Goal: Task Accomplishment & Management: Manage account settings

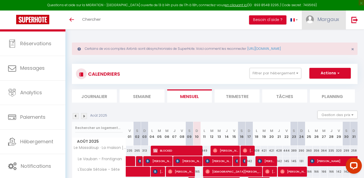
click at [324, 21] on span "Margaux" at bounding box center [329, 19] width 22 height 7
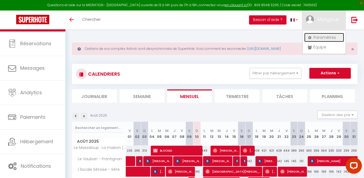
click at [319, 37] on link "Paramètres" at bounding box center [324, 37] width 40 height 9
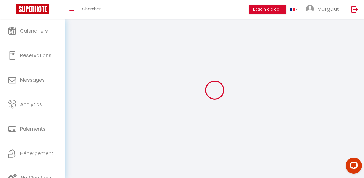
type input "ChZtoPxIDWfFmd9DJHvH4Ibik"
type input "4FiwtLk5mfNESlZHSDvCfyqIv"
type input "[URL][DOMAIN_NAME]"
select select "28"
select select "fr"
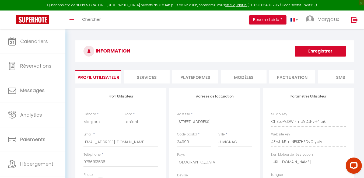
click at [205, 82] on li "Plateformes" at bounding box center [195, 76] width 46 height 13
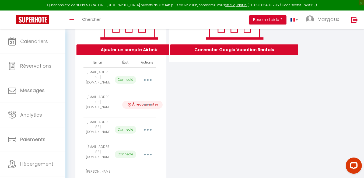
scroll to position [122, 0]
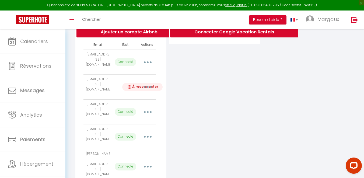
click at [144, 83] on button "button" at bounding box center [147, 87] width 15 height 9
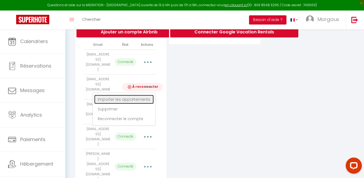
click at [133, 95] on link "Importer les appartements" at bounding box center [124, 99] width 60 height 9
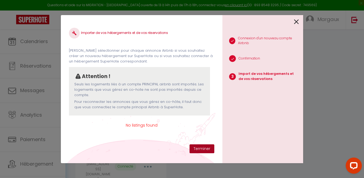
click at [204, 148] on button "Terminer" at bounding box center [202, 148] width 25 height 9
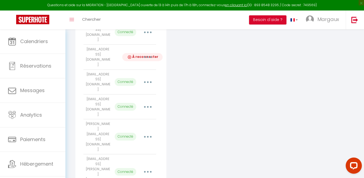
scroll to position [0, 0]
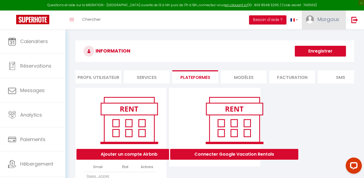
click at [326, 19] on span "Margaux" at bounding box center [329, 19] width 22 height 7
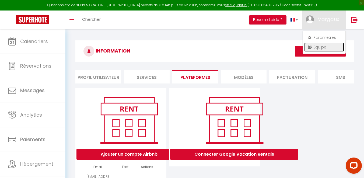
click at [315, 47] on link "Équipe" at bounding box center [324, 47] width 40 height 9
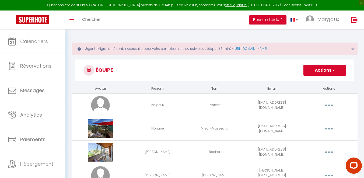
click at [343, 67] on button "Actions" at bounding box center [325, 70] width 43 height 11
click at [308, 83] on link "Ajouter un nouvel utilisateur" at bounding box center [314, 82] width 64 height 7
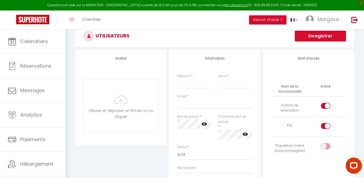
scroll to position [50, 0]
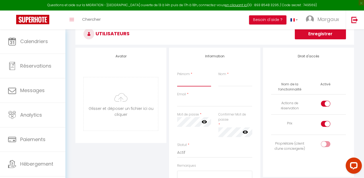
click at [190, 84] on input "Prénom" at bounding box center [194, 82] width 34 height 10
type input "[PERSON_NAME]"
click at [233, 83] on input "Nom" at bounding box center [235, 82] width 34 height 10
type input "Chidaine"
click at [193, 105] on input "Email" at bounding box center [214, 102] width 75 height 10
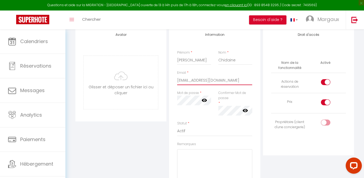
scroll to position [77, 0]
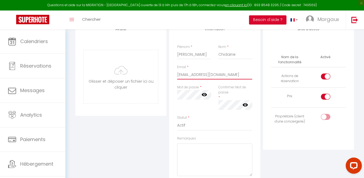
type input "[EMAIL_ADDRESS][DOMAIN_NAME]"
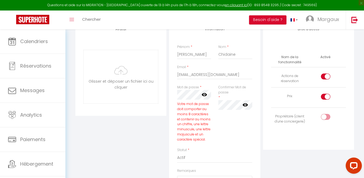
click at [235, 95] on div "Confirmer Mot de passe * false" at bounding box center [235, 97] width 34 height 25
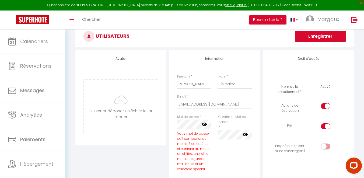
scroll to position [38, 0]
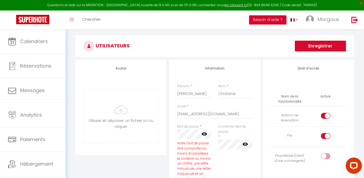
click at [327, 115] on input "checkbox" at bounding box center [330, 117] width 9 height 8
checkbox input "false"
click at [326, 135] on input "checkbox" at bounding box center [330, 137] width 9 height 8
checkbox input "false"
click at [325, 155] on div at bounding box center [325, 156] width 9 height 6
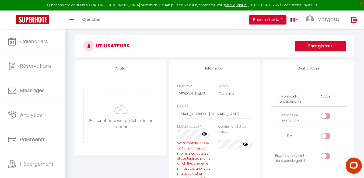
click at [326, 155] on input "checkbox" at bounding box center [330, 157] width 9 height 8
checkbox input "true"
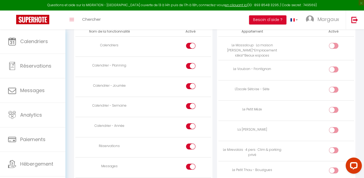
scroll to position [343, 0]
click at [190, 66] on div at bounding box center [190, 66] width 9 height 6
click at [191, 66] on input "checkbox" at bounding box center [195, 67] width 9 height 8
checkbox input "false"
click at [190, 86] on div at bounding box center [190, 86] width 9 height 6
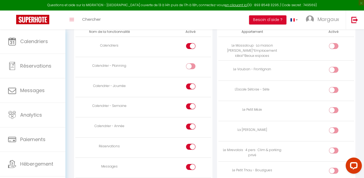
click at [191, 86] on input "checkbox" at bounding box center [195, 87] width 9 height 8
checkbox input "false"
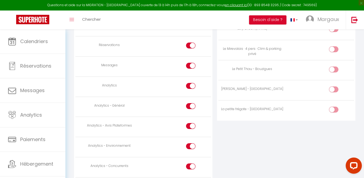
scroll to position [445, 0]
click at [192, 124] on input "checkbox" at bounding box center [195, 126] width 9 height 8
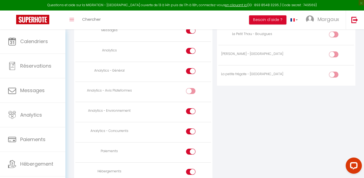
scroll to position [480, 0]
click at [191, 87] on div at bounding box center [190, 90] width 9 height 6
click at [191, 87] on input "checkbox" at bounding box center [195, 91] width 9 height 8
checkbox input "true"
click at [191, 108] on input "checkbox" at bounding box center [195, 111] width 9 height 8
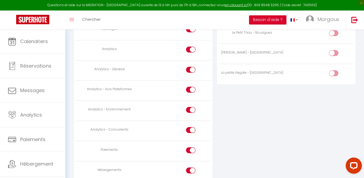
checkbox input "false"
click at [190, 130] on div at bounding box center [190, 130] width 9 height 6
click at [191, 130] on input "checkbox" at bounding box center [195, 131] width 9 height 8
checkbox input "false"
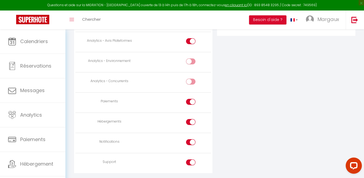
scroll to position [532, 0]
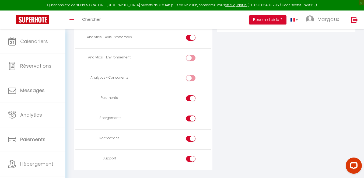
click at [193, 98] on input "checkbox" at bounding box center [195, 99] width 9 height 8
checkbox input "false"
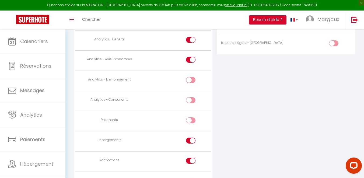
scroll to position [544, 0]
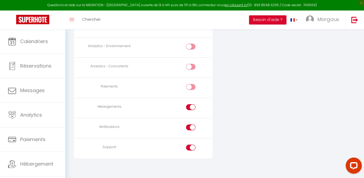
click at [191, 126] on input "checkbox" at bounding box center [195, 128] width 9 height 8
click at [190, 124] on div at bounding box center [190, 127] width 9 height 6
click at [191, 124] on input "checkbox" at bounding box center [195, 128] width 9 height 8
checkbox input "true"
click at [192, 146] on input "checkbox" at bounding box center [195, 149] width 9 height 8
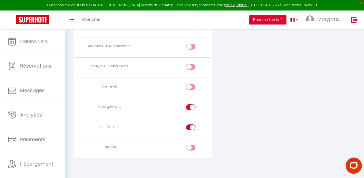
click at [192, 146] on input "checkbox" at bounding box center [195, 149] width 9 height 8
checkbox input "true"
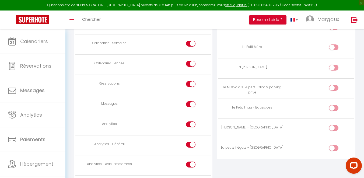
scroll to position [406, 0]
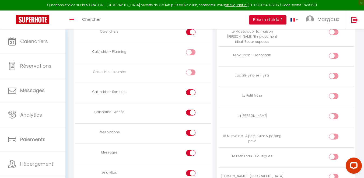
click at [331, 96] on div at bounding box center [333, 96] width 9 height 6
click at [334, 96] on input "checkbox" at bounding box center [338, 97] width 9 height 8
checkbox input "true"
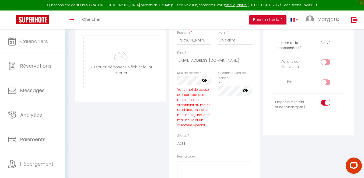
scroll to position [87, 0]
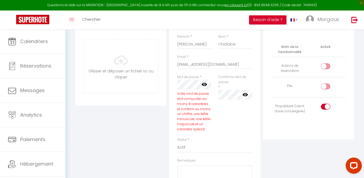
click at [321, 84] on div at bounding box center [325, 86] width 9 height 6
click at [326, 84] on input "checkbox" at bounding box center [330, 87] width 9 height 8
checkbox input "true"
click at [248, 95] on icon at bounding box center [245, 94] width 5 height 5
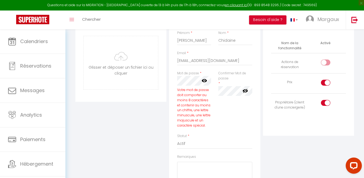
scroll to position [0, 0]
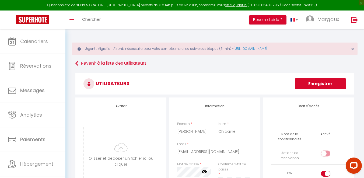
click at [323, 84] on button "Enregistrer" at bounding box center [320, 83] width 51 height 11
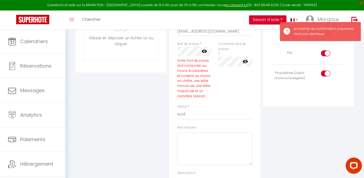
scroll to position [118, 0]
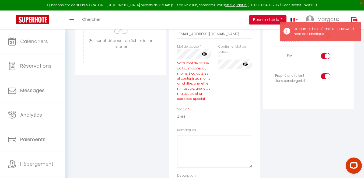
click at [204, 55] on icon at bounding box center [204, 53] width 5 height 5
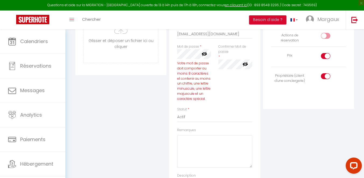
click at [246, 67] on icon at bounding box center [245, 63] width 5 height 5
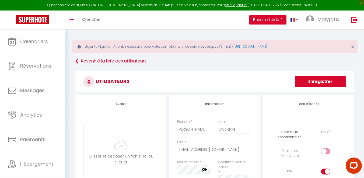
scroll to position [0, 0]
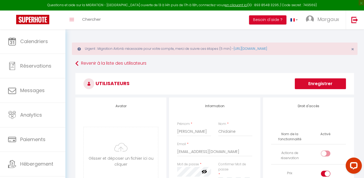
click at [308, 83] on button "Enregistrer" at bounding box center [320, 83] width 51 height 11
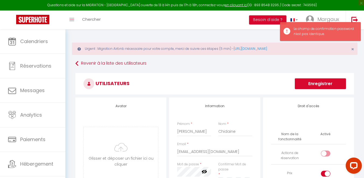
click at [306, 80] on button "Enregistrer" at bounding box center [320, 83] width 51 height 11
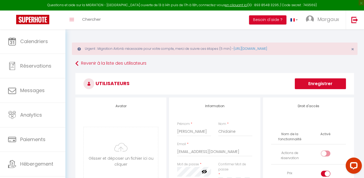
click at [307, 82] on button "Enregistrer" at bounding box center [320, 83] width 51 height 11
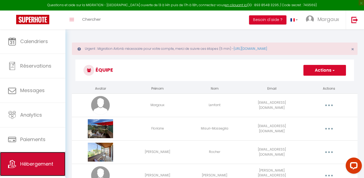
click at [36, 159] on link "Hébergement" at bounding box center [32, 164] width 65 height 24
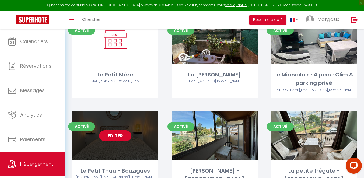
scroll to position [171, 0]
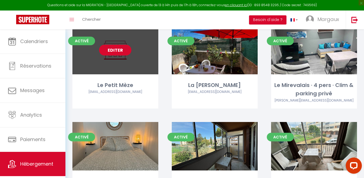
click at [114, 50] on link "Editer" at bounding box center [115, 50] width 32 height 11
select select "3"
select select "2"
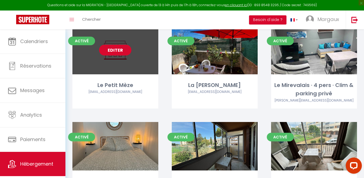
select select "1"
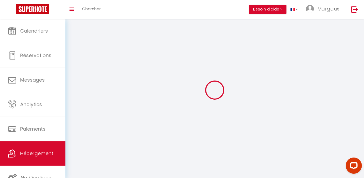
select select
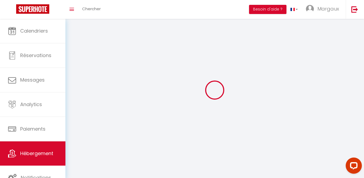
select select
checkbox input "false"
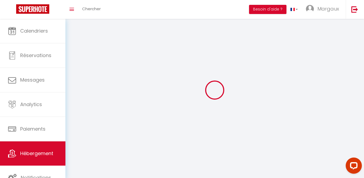
select select
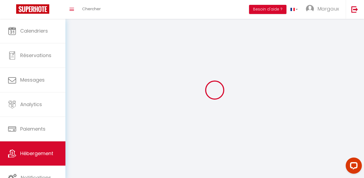
select select
checkbox input "false"
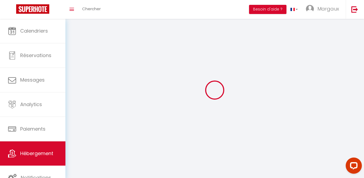
checkbox input "false"
select select
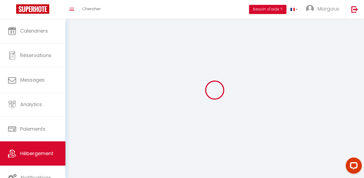
select select
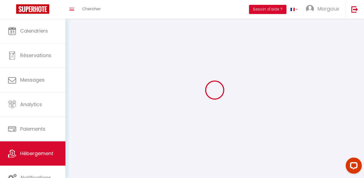
select select
checkbox input "false"
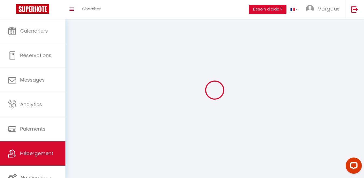
checkbox input "false"
select select
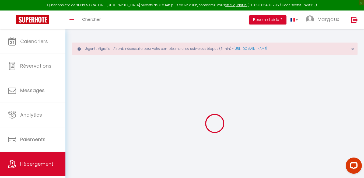
checkbox input "false"
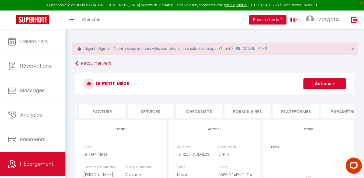
scroll to position [0, 95]
click at [280, 112] on li "Plateformes" at bounding box center [294, 111] width 46 height 13
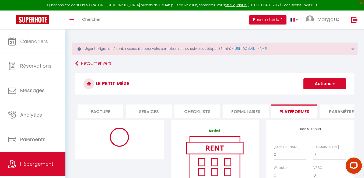
select select "10491-1481875583556770057"
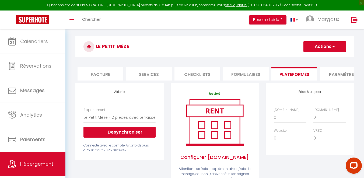
scroll to position [37, 0]
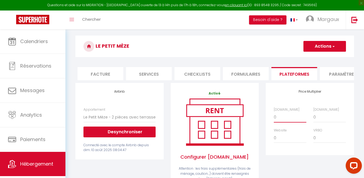
click at [281, 117] on select "0 + 1 % + 2 % + 3 % + 4 % + 5 % + 6 % + 7 % + 8 % + 9 %" at bounding box center [290, 117] width 33 height 10
select select "+ 17 %"
select select "365"
select select
select select "EUR"
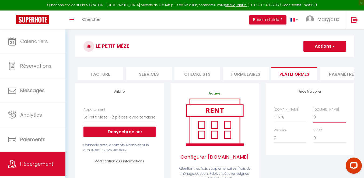
click at [323, 115] on select "0 + 1 % + 2 % + 3 % + 4 % + 5 % + 6 % + 7 % + 8 % + 9 %" at bounding box center [330, 117] width 33 height 10
select select "+ 18 %"
click at [333, 47] on span "button" at bounding box center [334, 46] width 4 height 5
click at [326, 58] on link "Enregistrer" at bounding box center [324, 58] width 43 height 7
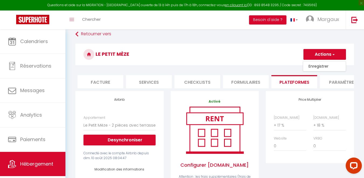
select select
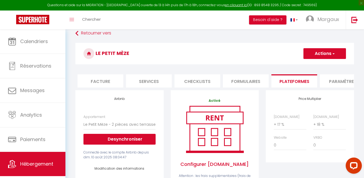
scroll to position [0, 0]
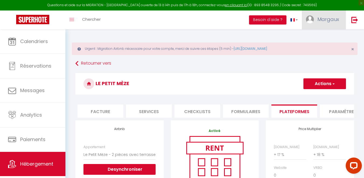
click at [319, 20] on span "Margaux" at bounding box center [329, 19] width 22 height 7
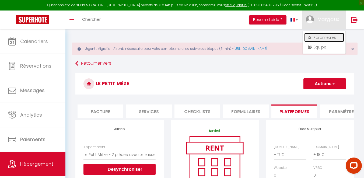
click at [324, 40] on link "Paramètres" at bounding box center [324, 37] width 40 height 9
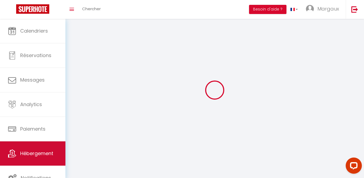
type input "Margaux"
type input "Lenfant"
type input "0766913536"
type input "[STREET_ADDRESS]"
type input "34990"
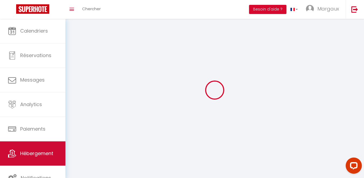
type input "JUVIGNAC"
type input "ChZtoPxIDWfFmd9DJHvH4Ibik"
type input "4FiwtLk5mfNESlZHSDvCfyqIv"
select select "28"
type input "ChZtoPxIDWfFmd9DJHvH4Ibik"
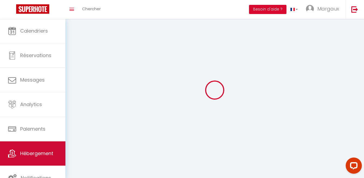
type input "4FiwtLk5mfNESlZHSDvCfyqIv"
type input "[URL][DOMAIN_NAME]"
select select "fr"
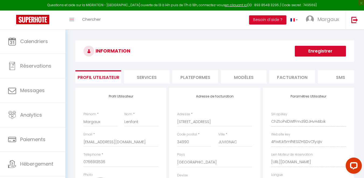
click at [180, 74] on li "Plateformes" at bounding box center [195, 76] width 46 height 13
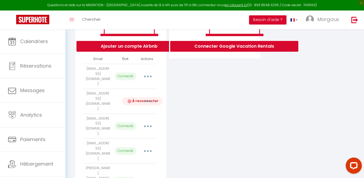
scroll to position [108, 0]
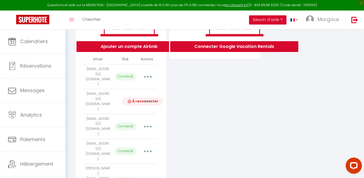
click at [130, 99] on img at bounding box center [129, 101] width 5 height 5
click at [97, 89] on td "[EMAIL_ADDRESS][DOMAIN_NAME]" at bounding box center [97, 101] width 29 height 25
click at [154, 97] on button "button" at bounding box center [147, 101] width 15 height 9
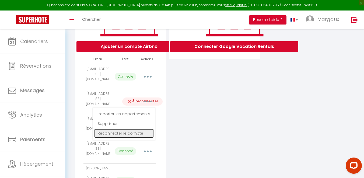
click at [134, 129] on link "Reconnecter le compte" at bounding box center [124, 133] width 60 height 9
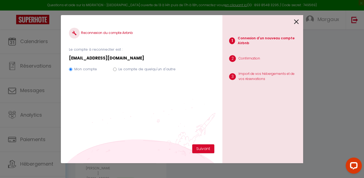
click at [156, 66] on div "Mon compte Le compte de quelqu'un d'autre" at bounding box center [141, 70] width 145 height 18
click at [156, 71] on label "Le compte de quelqu'un d'autre" at bounding box center [147, 69] width 57 height 5
click at [117, 71] on input "Le compte de quelqu'un d'autre" at bounding box center [115, 70] width 4 height 4
radio input "true"
radio input "false"
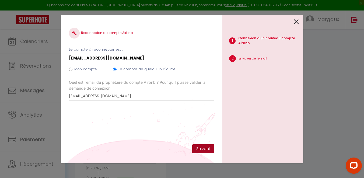
click at [213, 149] on button "Suivant" at bounding box center [203, 148] width 22 height 9
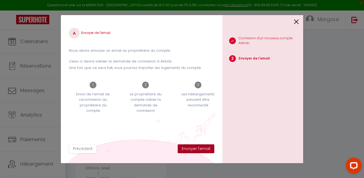
click at [213, 149] on button "Envoyer l'email" at bounding box center [196, 148] width 37 height 9
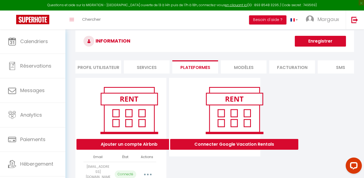
scroll to position [0, 0]
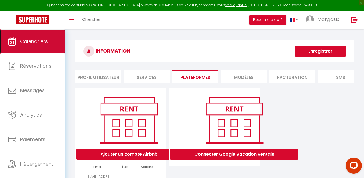
click at [30, 39] on span "Calendriers" at bounding box center [34, 41] width 28 height 7
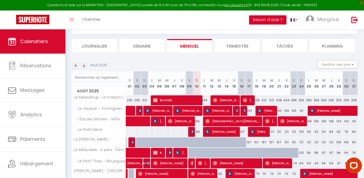
scroll to position [32, 0]
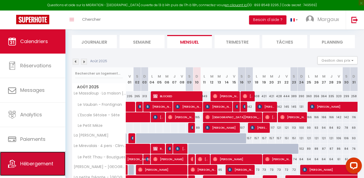
click at [41, 158] on link "Hébergement" at bounding box center [32, 164] width 65 height 24
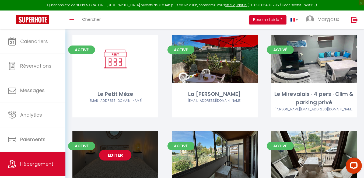
scroll to position [135, 0]
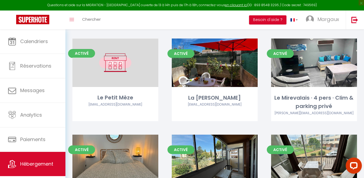
click at [114, 63] on link "Editer" at bounding box center [115, 62] width 32 height 11
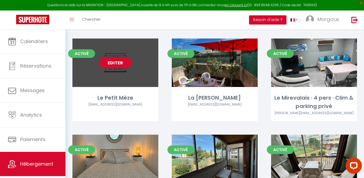
click at [114, 63] on link "Editer" at bounding box center [115, 62] width 32 height 11
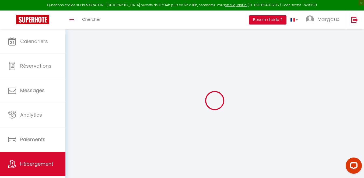
select select "+ 17 %"
select select "+ 18 %"
checkbox input "false"
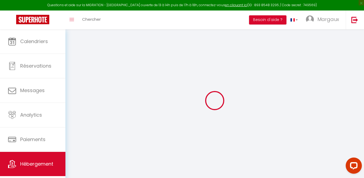
checkbox input "false"
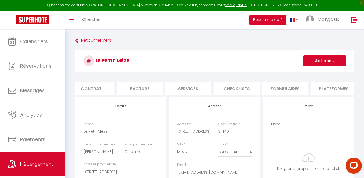
scroll to position [0, 63]
click at [319, 90] on li "Plateformes" at bounding box center [327, 88] width 46 height 13
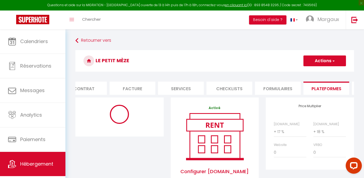
select select "10491-1481875583556770057"
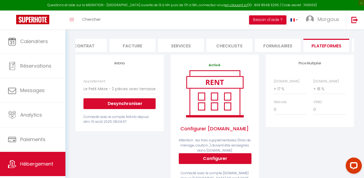
scroll to position [44, 0]
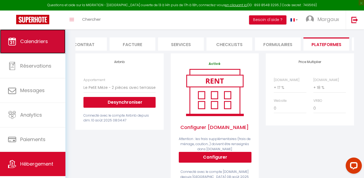
click at [59, 45] on link "Calendriers" at bounding box center [32, 41] width 65 height 24
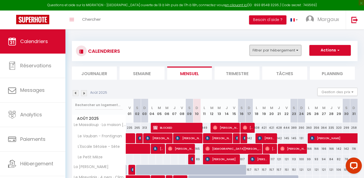
click at [292, 51] on button "Filtrer par hébergement" at bounding box center [276, 50] width 52 height 11
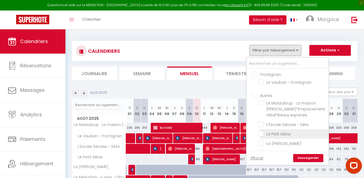
scroll to position [9, 0]
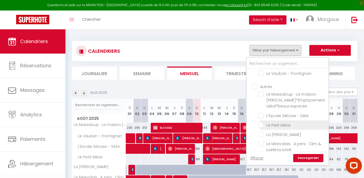
click at [266, 127] on input "Le Petit Mèze" at bounding box center [292, 124] width 68 height 5
checkbox input "true"
checkbox input "false"
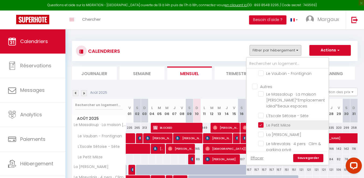
checkbox input "false"
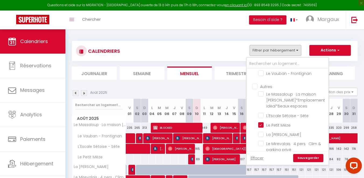
click at [300, 158] on link "Sauvegarder" at bounding box center [308, 158] width 30 height 8
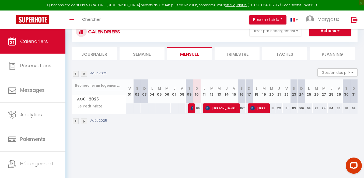
scroll to position [29, 0]
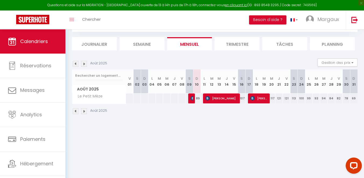
click at [84, 112] on img at bounding box center [84, 111] width 6 height 6
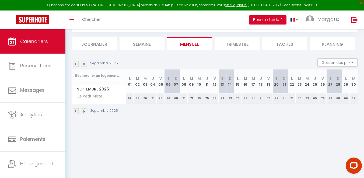
click at [77, 111] on img at bounding box center [76, 111] width 6 height 6
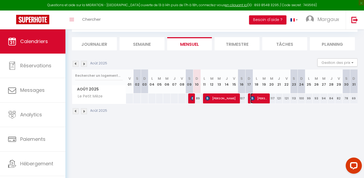
click at [260, 98] on span "[PERSON_NAME]" at bounding box center [259, 98] width 18 height 10
select select "OK"
select select "KO"
select select "0"
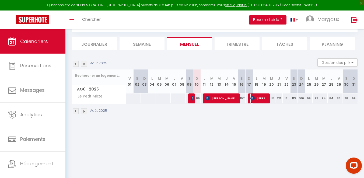
select select "1"
select select
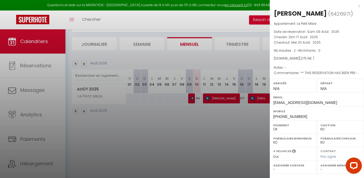
drag, startPoint x: 297, startPoint y: 58, endPoint x: 321, endPoint y: 58, distance: 24.2
click at [321, 58] on div "[DOMAIN_NAME] ( 275.9 € )" at bounding box center [317, 58] width 86 height 5
